Goal: Task Accomplishment & Management: Manage account settings

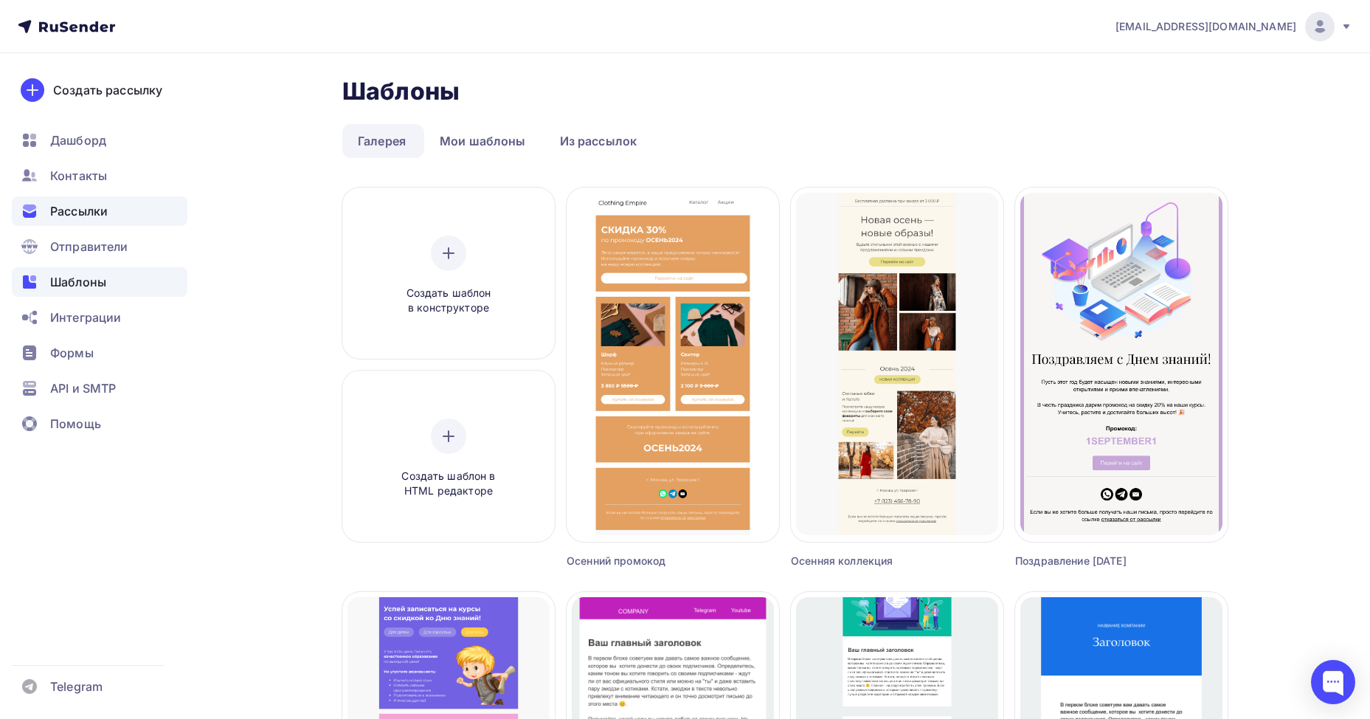
click at [77, 204] on span "Рассылки" at bounding box center [79, 211] width 58 height 18
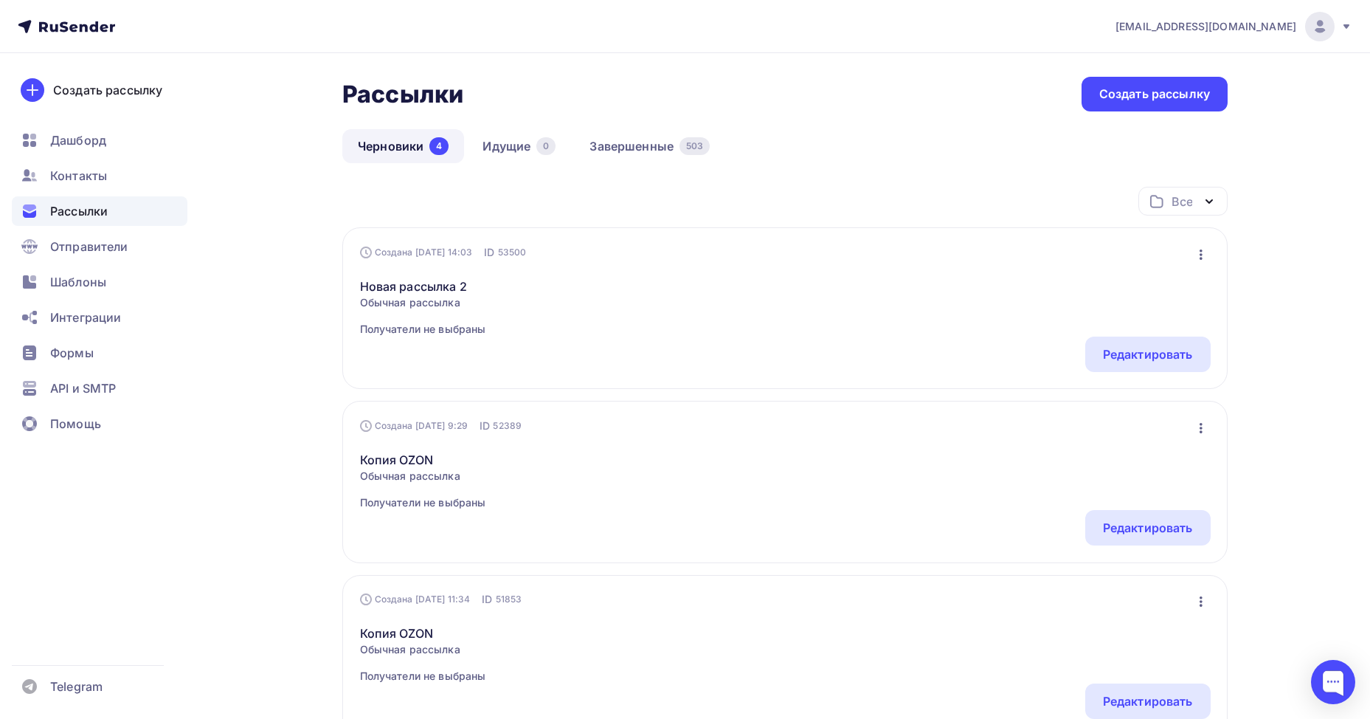
drag, startPoint x: 486, startPoint y: 250, endPoint x: 448, endPoint y: 246, distance: 38.6
click at [448, 246] on div "Создана [DATE] 14:03" at bounding box center [416, 252] width 113 height 12
click at [481, 272] on div "Новая рассылка 2 Обычная рассылка Получатели не выбраны Редактировать Копироват…" at bounding box center [785, 298] width 851 height 77
click at [672, 109] on div "Рассылки Рассылки Создать рассылку" at bounding box center [785, 94] width 886 height 35
click at [653, 145] on link "Завершенные 503" at bounding box center [649, 146] width 151 height 34
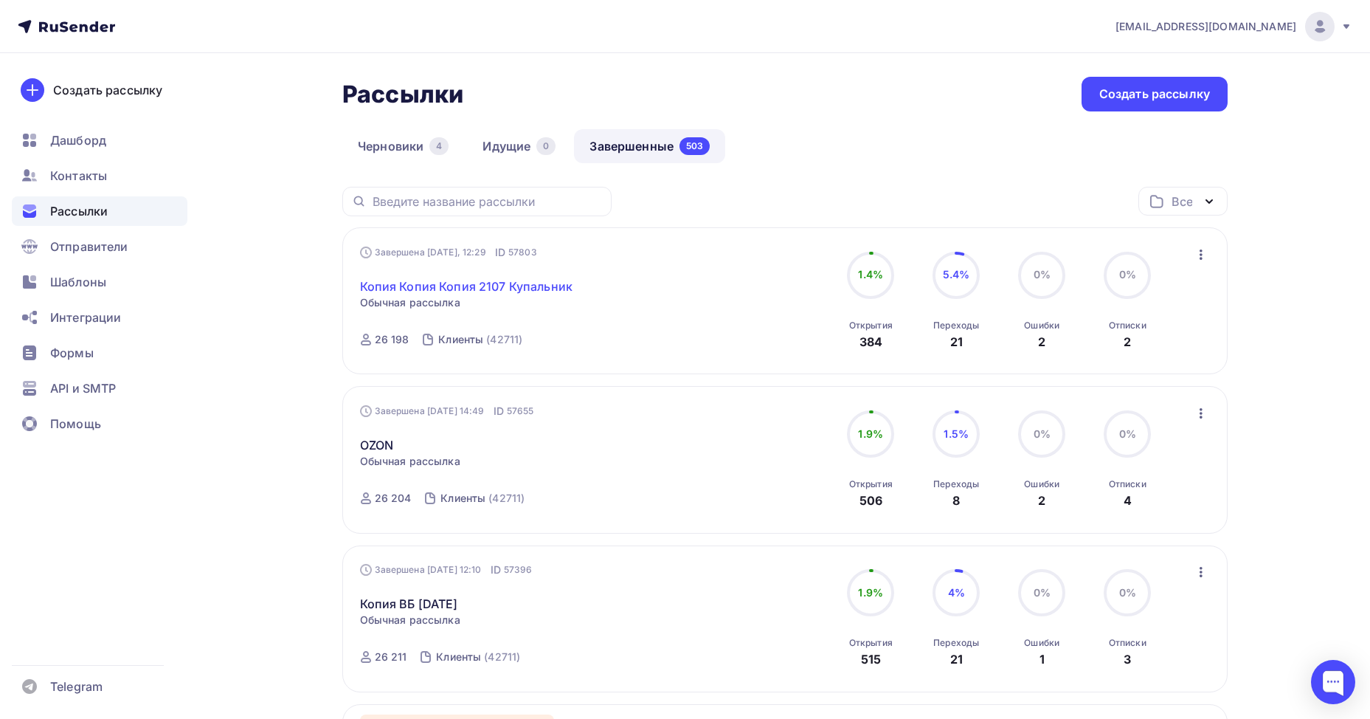
click at [538, 292] on link "Копия Копия Копия 2107 Купальник" at bounding box center [466, 286] width 213 height 18
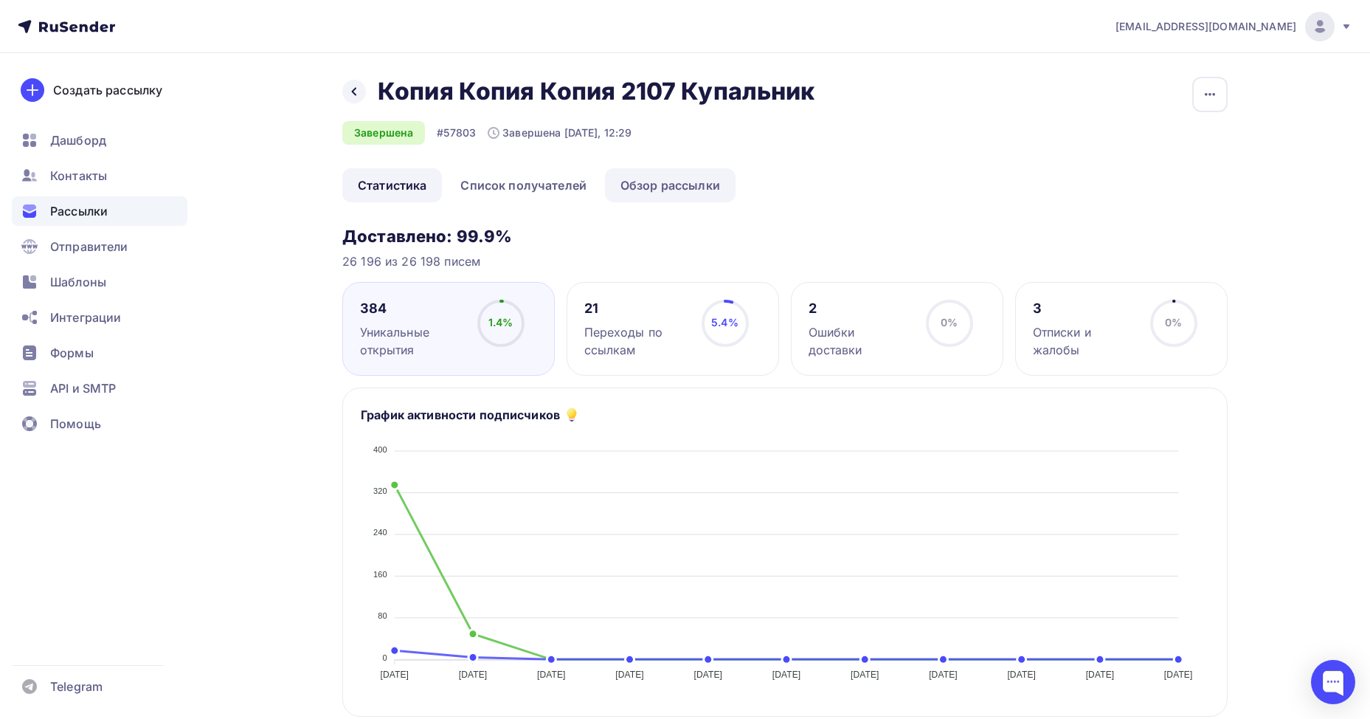
click at [689, 174] on link "Обзор рассылки" at bounding box center [670, 185] width 131 height 34
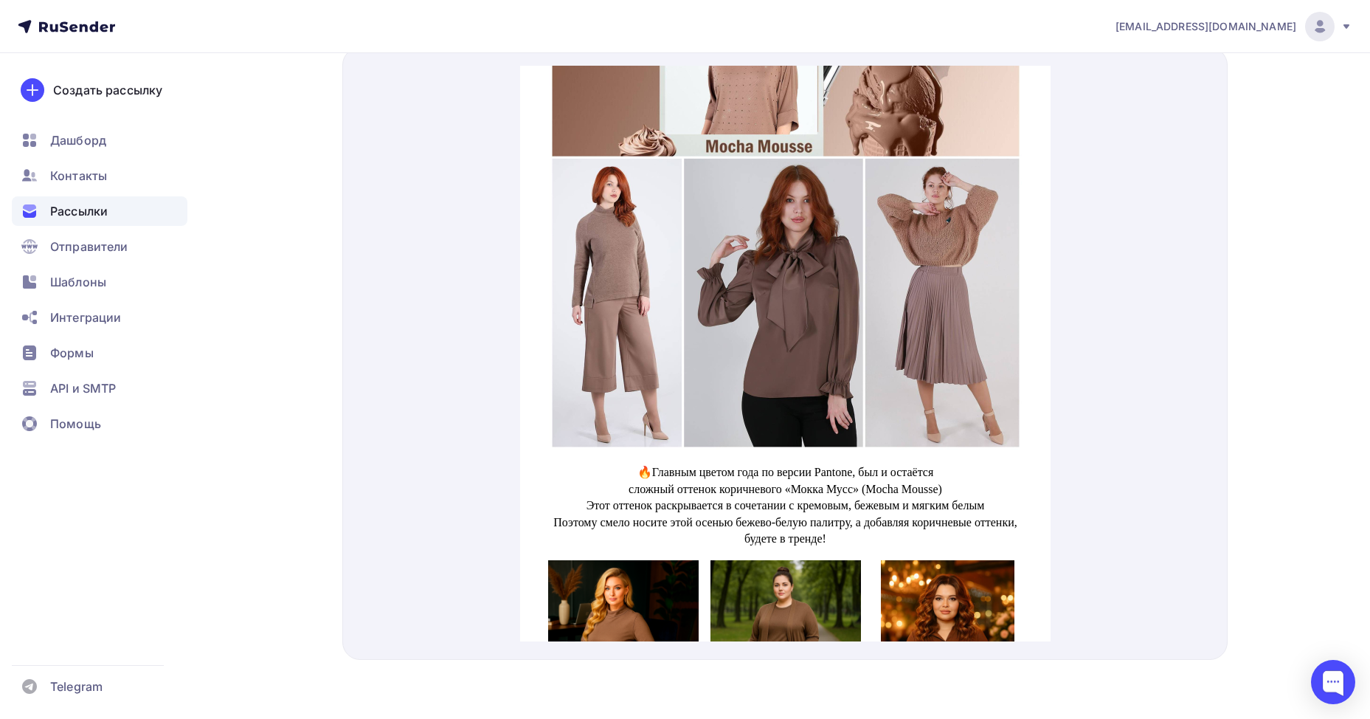
scroll to position [221, 0]
